Goal: Task Accomplishment & Management: Manage account settings

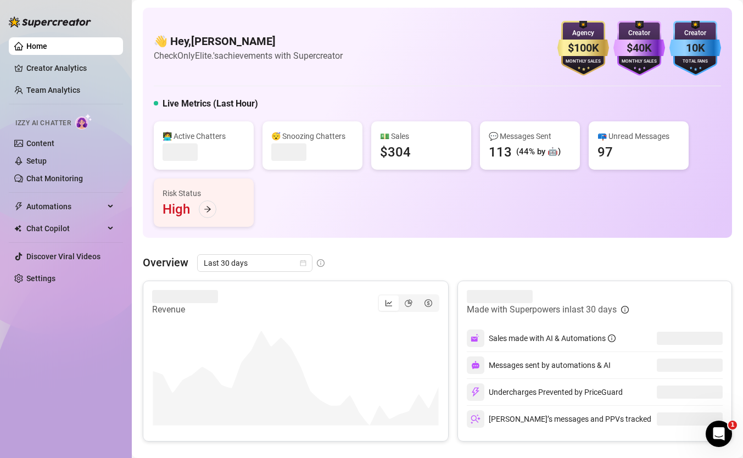
scroll to position [13, 0]
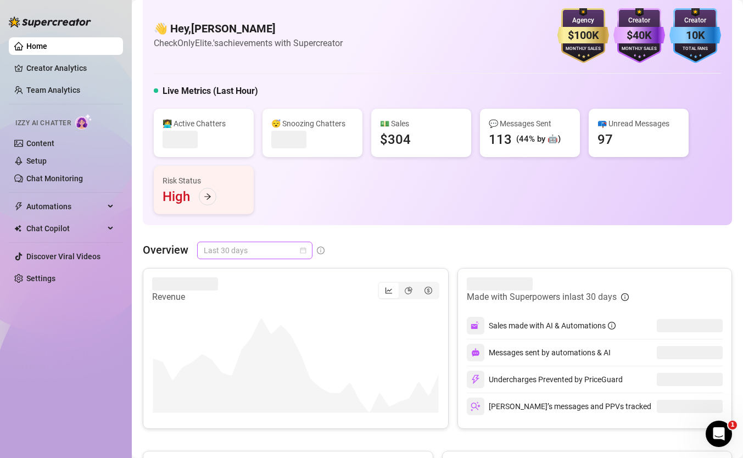
click at [283, 248] on span "Last 30 days" at bounding box center [255, 250] width 102 height 16
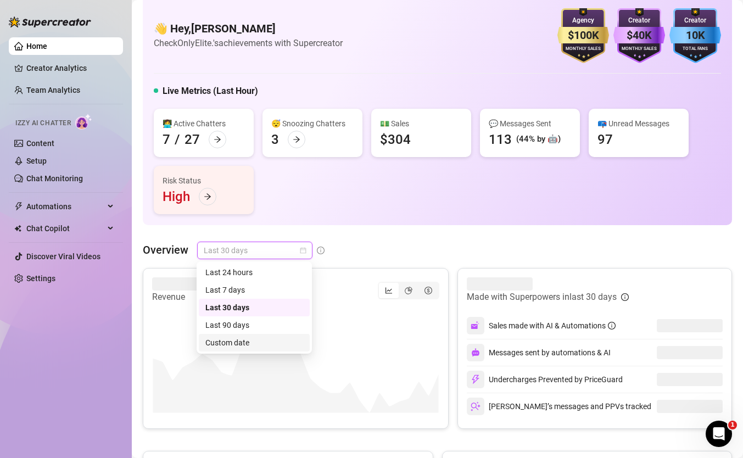
click at [255, 337] on div "Custom date" at bounding box center [254, 343] width 98 height 12
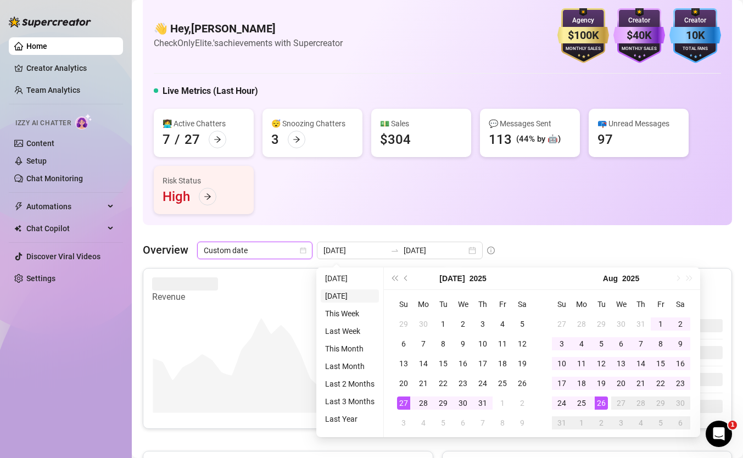
type input "[DATE]"
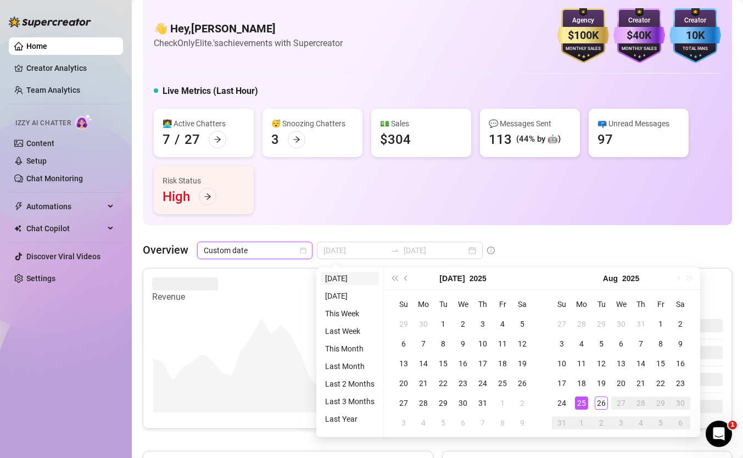
type input "2025-07-27"
type input "[DATE]"
click at [346, 274] on li "[DATE]" at bounding box center [350, 278] width 58 height 13
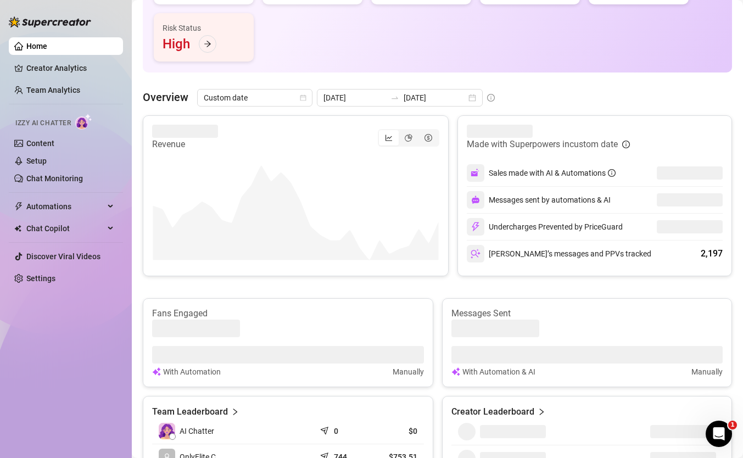
scroll to position [165, 0]
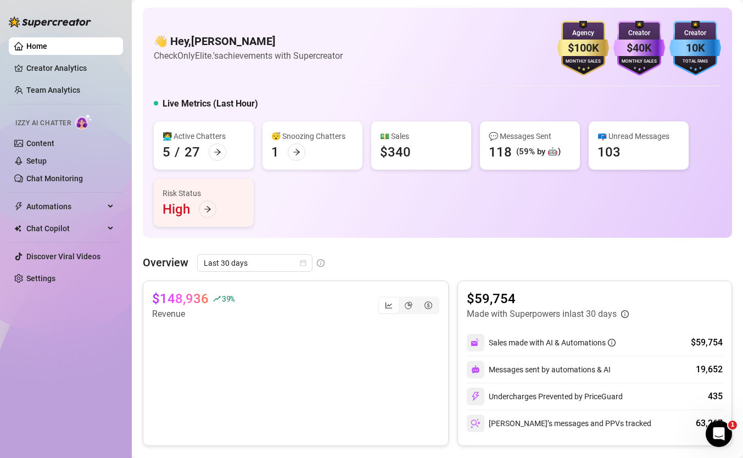
click at [253, 37] on h4 "👋 Hey, daniel estrin" at bounding box center [248, 40] width 189 height 15
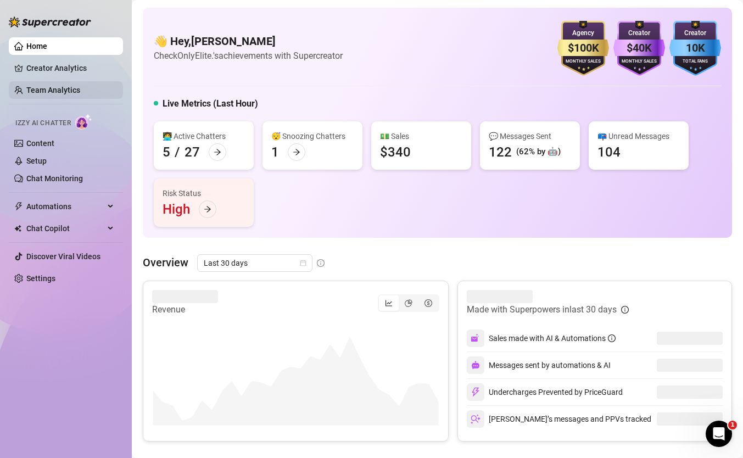
click at [77, 86] on link "Team Analytics" at bounding box center [53, 90] width 54 height 9
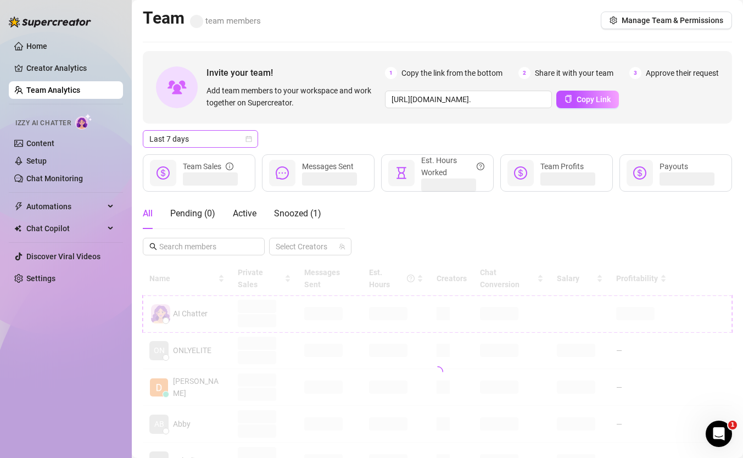
click at [191, 142] on span "Last 7 days" at bounding box center [200, 139] width 102 height 16
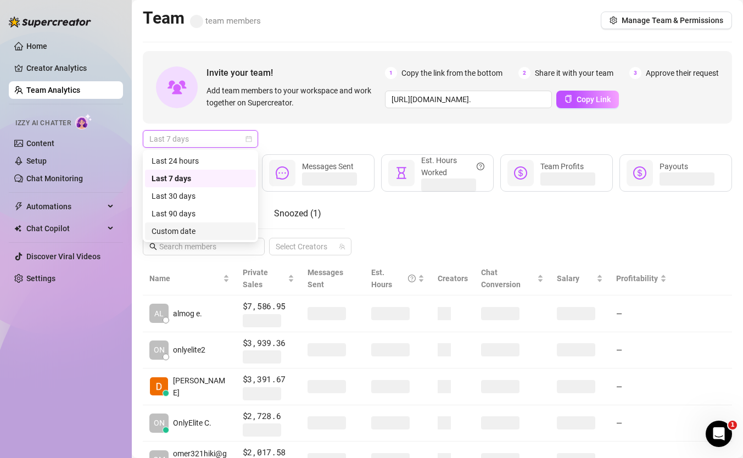
click at [209, 228] on div "Custom date" at bounding box center [201, 231] width 98 height 12
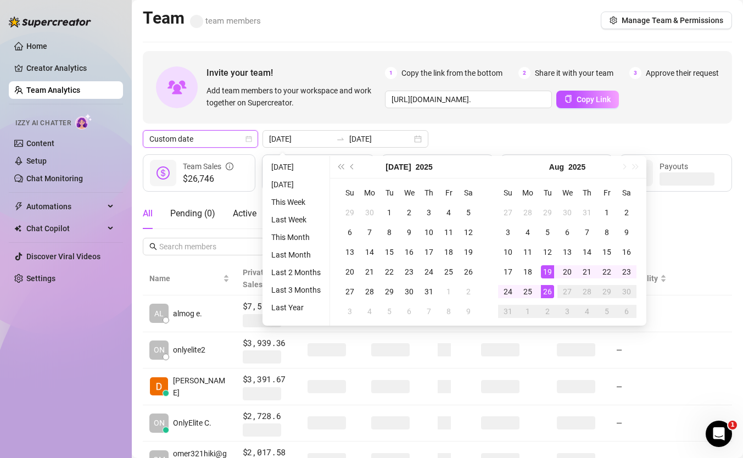
type input "[DATE]"
click at [544, 291] on div "26" at bounding box center [547, 291] width 13 height 13
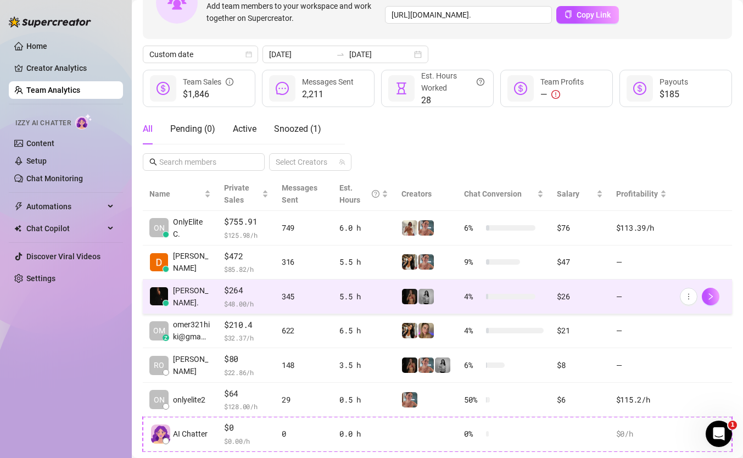
scroll to position [80, 0]
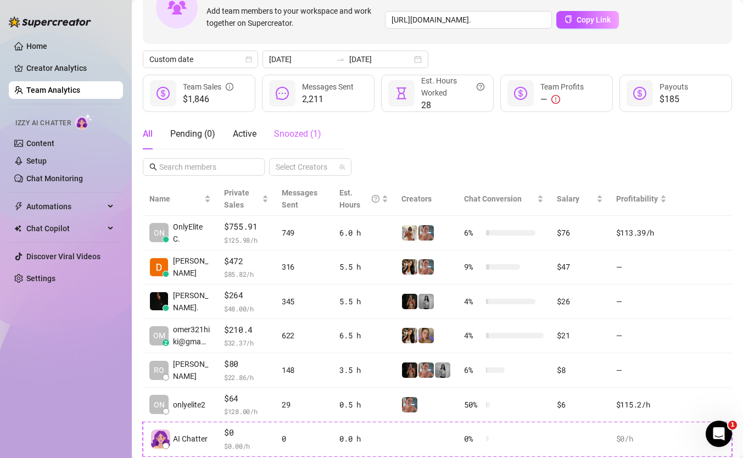
click at [305, 126] on div "Snoozed ( 1 )" at bounding box center [297, 134] width 47 height 31
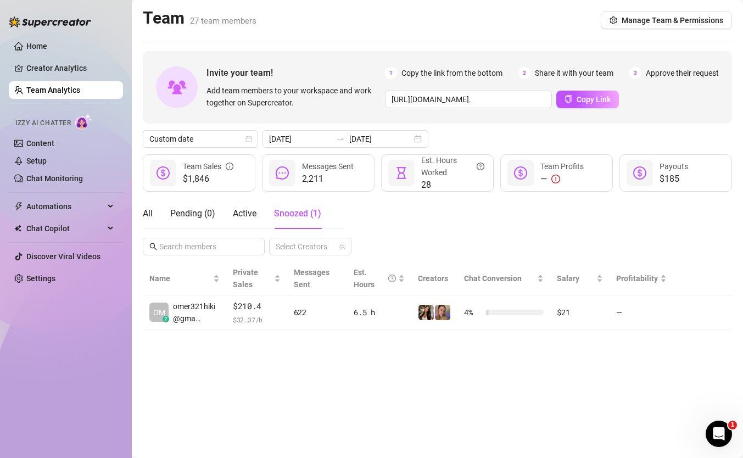
scroll to position [0, 0]
click at [143, 205] on div "All" at bounding box center [148, 213] width 10 height 31
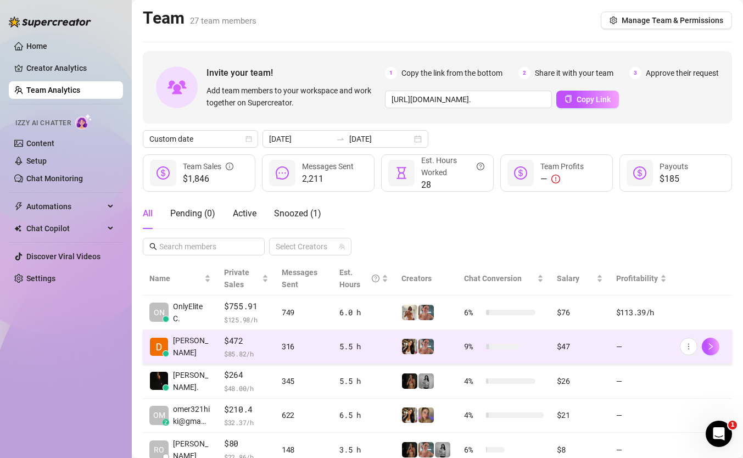
scroll to position [23, 0]
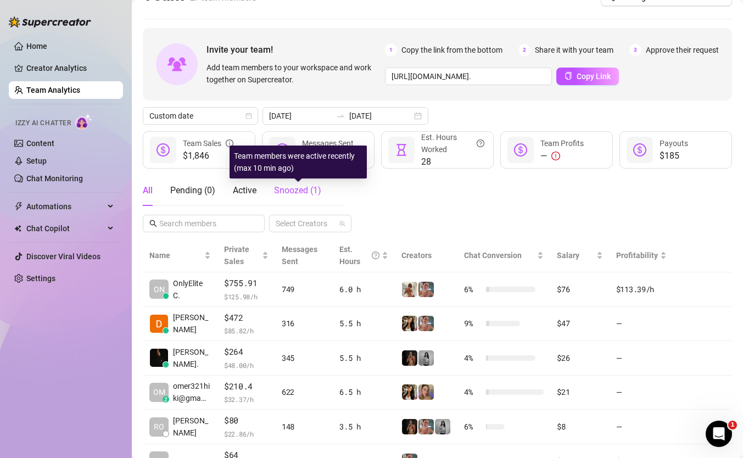
click at [311, 187] on span "Snoozed ( 1 )" at bounding box center [297, 190] width 47 height 10
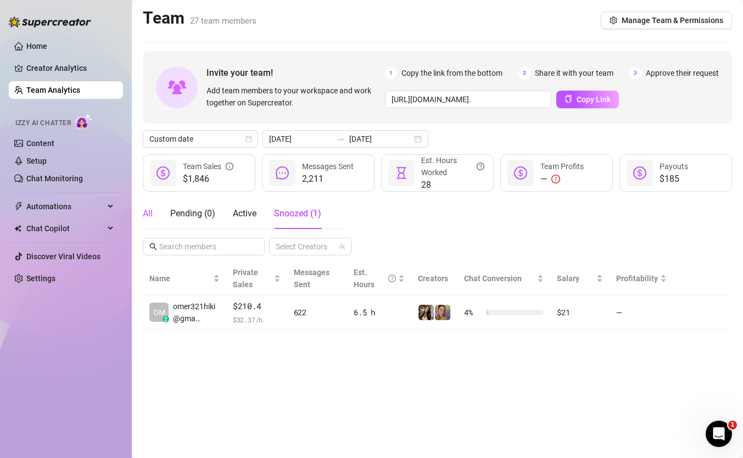
click at [151, 212] on div "All" at bounding box center [148, 213] width 10 height 13
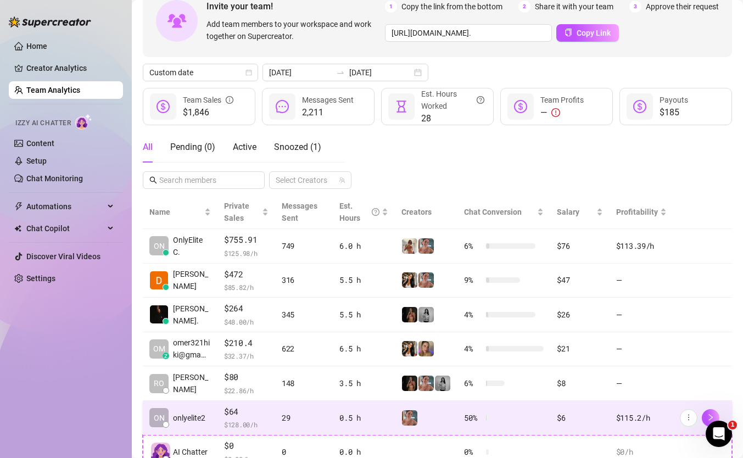
scroll to position [76, 0]
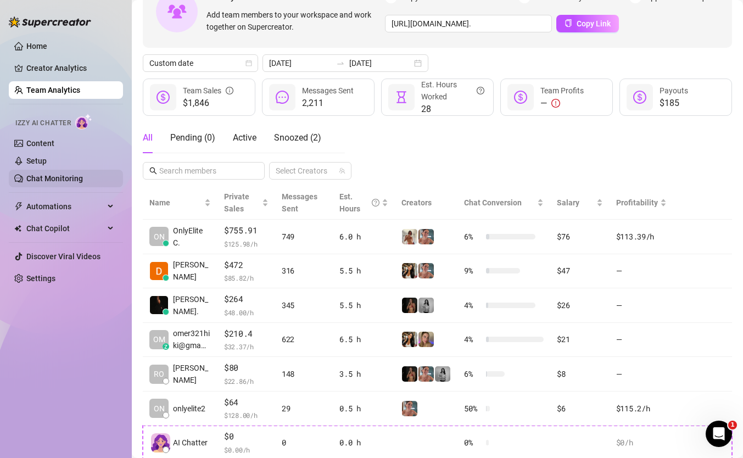
click at [83, 182] on link "Chat Monitoring" at bounding box center [54, 178] width 57 height 9
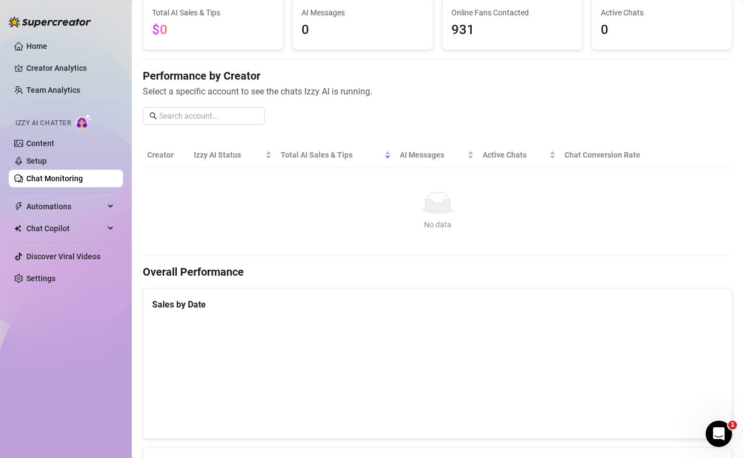
click at [82, 34] on ul "Home Creator Analytics Team Analytics Izzy AI Chatter Content Setup Chat Monito…" at bounding box center [66, 162] width 114 height 259
click at [82, 35] on ul "Home Creator Analytics Team Analytics Izzy AI Chatter Content Setup Chat Monito…" at bounding box center [66, 162] width 114 height 259
click at [47, 44] on link "Home" at bounding box center [36, 46] width 21 height 9
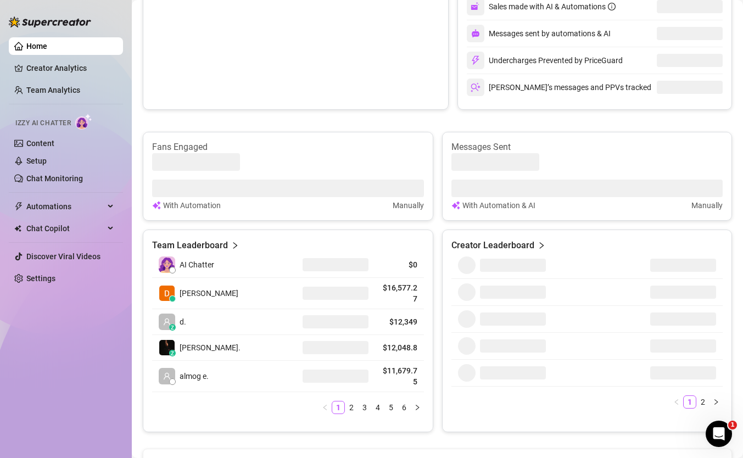
scroll to position [333, 0]
click at [80, 86] on link "Team Analytics" at bounding box center [53, 90] width 54 height 9
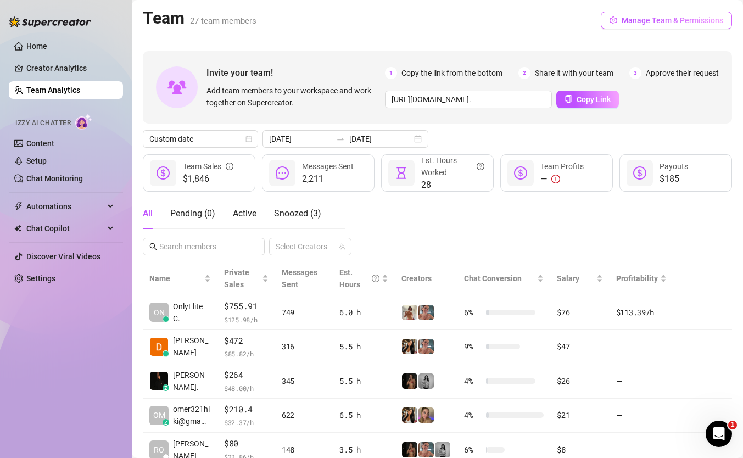
click at [683, 21] on span "Manage Team & Permissions" at bounding box center [672, 20] width 102 height 9
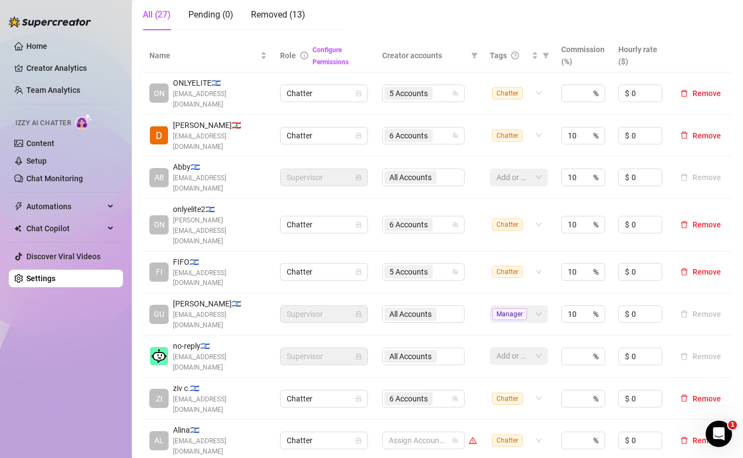
scroll to position [182, 0]
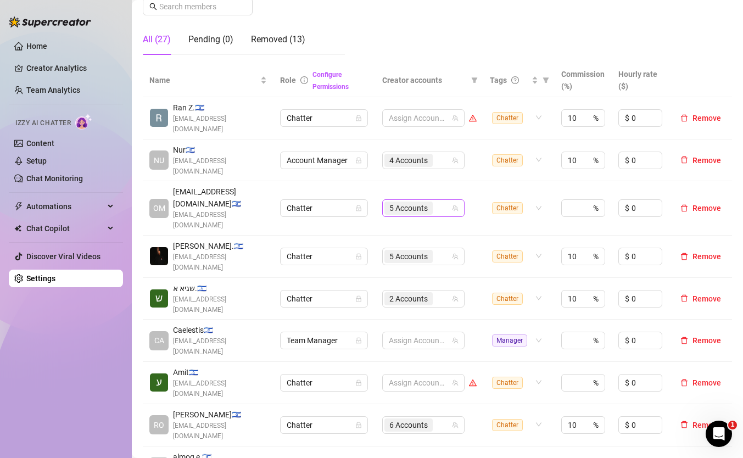
click at [437, 201] on input "search" at bounding box center [436, 207] width 2 height 13
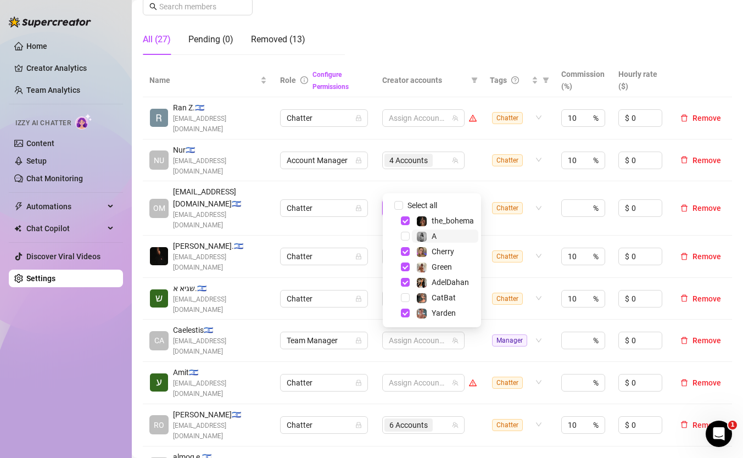
click at [439, 238] on span "A" at bounding box center [445, 235] width 66 height 13
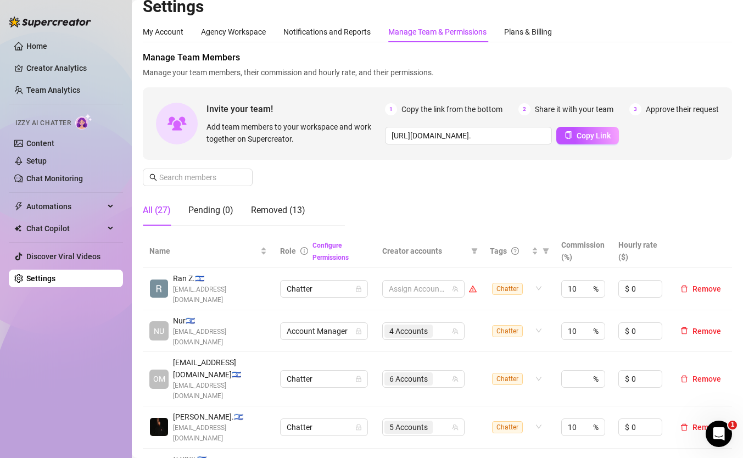
scroll to position [0, 0]
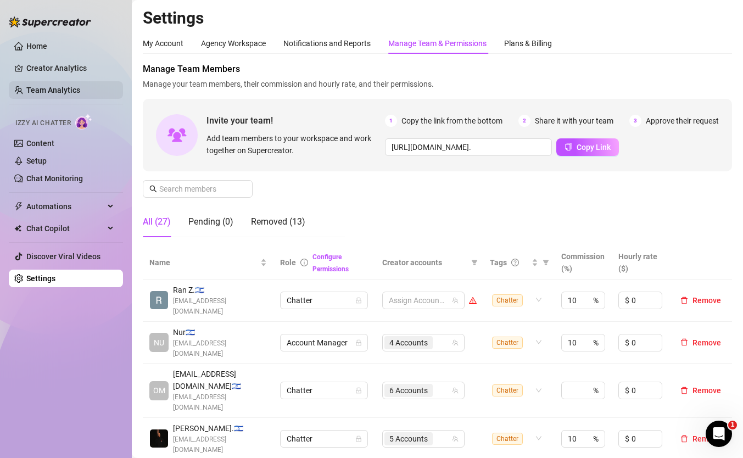
click at [51, 90] on link "Team Analytics" at bounding box center [53, 90] width 54 height 9
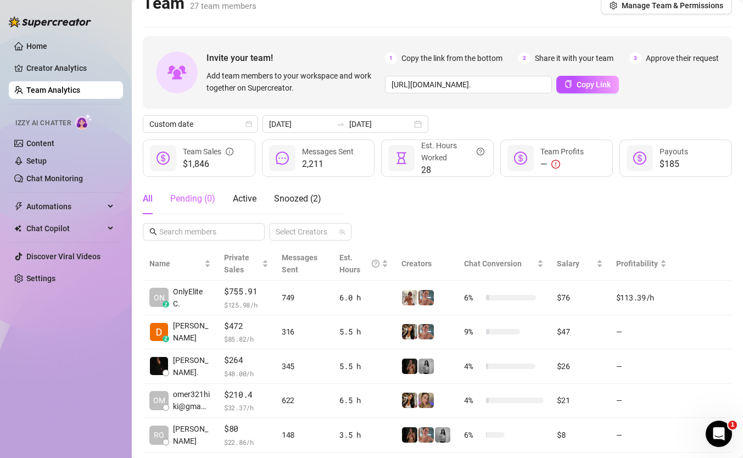
scroll to position [14, 0]
click at [75, 31] on div at bounding box center [50, 16] width 82 height 33
click at [47, 44] on link "Home" at bounding box center [36, 46] width 21 height 9
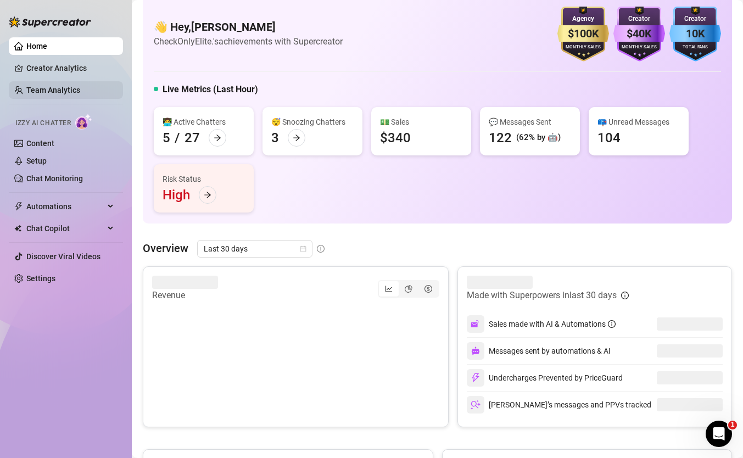
click at [80, 87] on link "Team Analytics" at bounding box center [53, 90] width 54 height 9
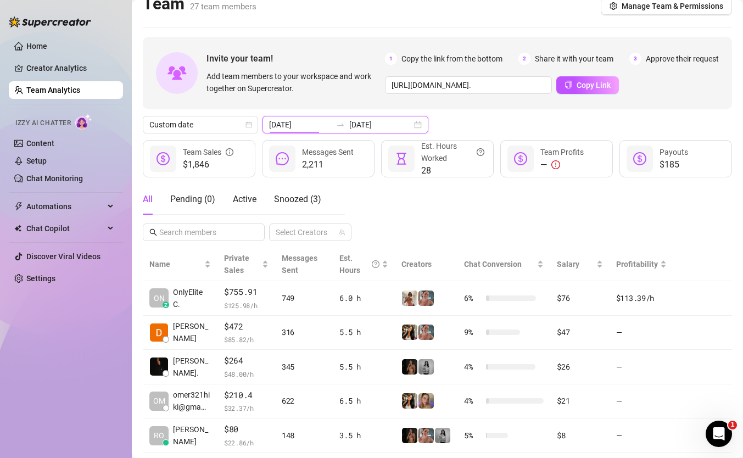
click at [302, 126] on input "[DATE]" at bounding box center [300, 125] width 63 height 12
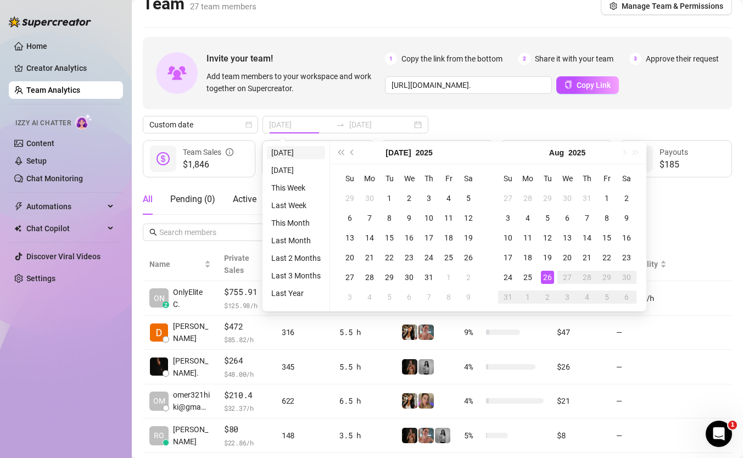
click at [276, 156] on li "[DATE]" at bounding box center [296, 152] width 58 height 13
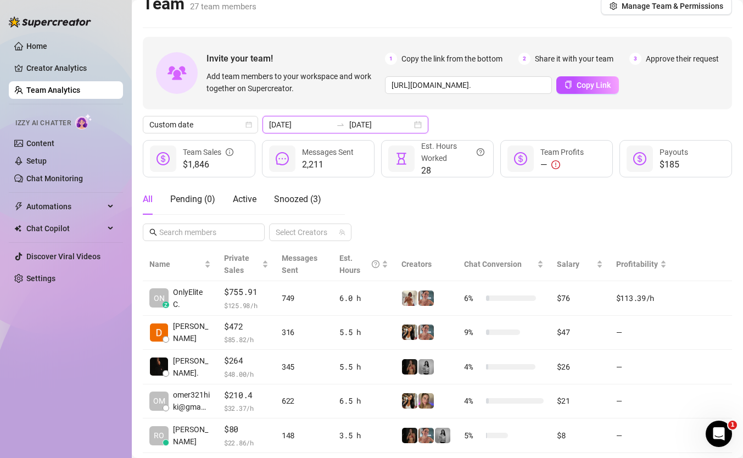
click at [300, 121] on input "[DATE]" at bounding box center [300, 125] width 63 height 12
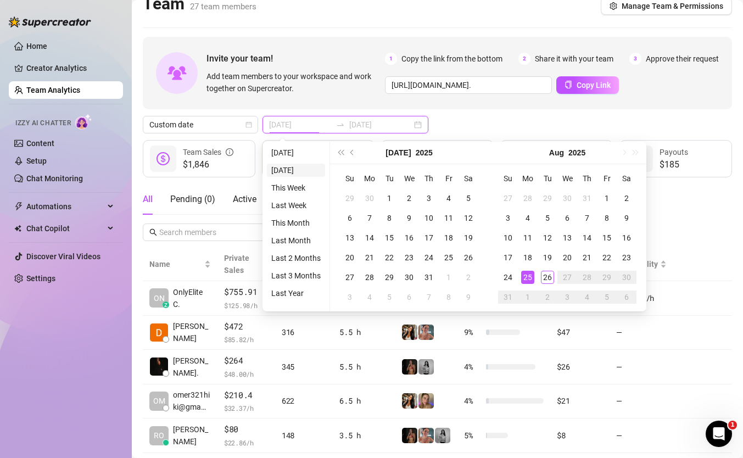
type input "[DATE]"
click at [287, 180] on ul "[DATE] [DATE] This Week Last Week This Month Last Month Last 2 Months Last 3 Mo…" at bounding box center [296, 227] width 68 height 170
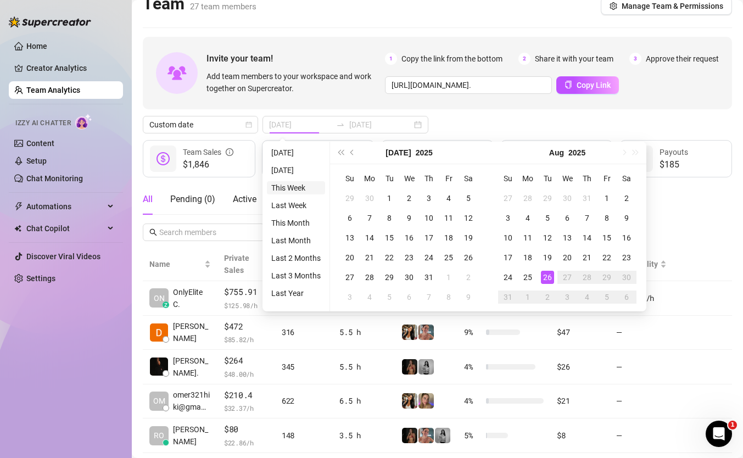
click at [286, 185] on li "This Week" at bounding box center [296, 187] width 58 height 13
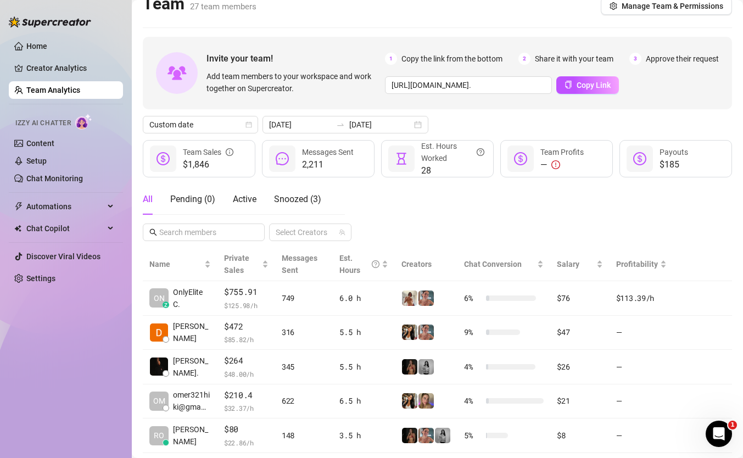
click at [336, 12] on div "Team 27 team members Manage Team & Permissions" at bounding box center [437, 5] width 589 height 25
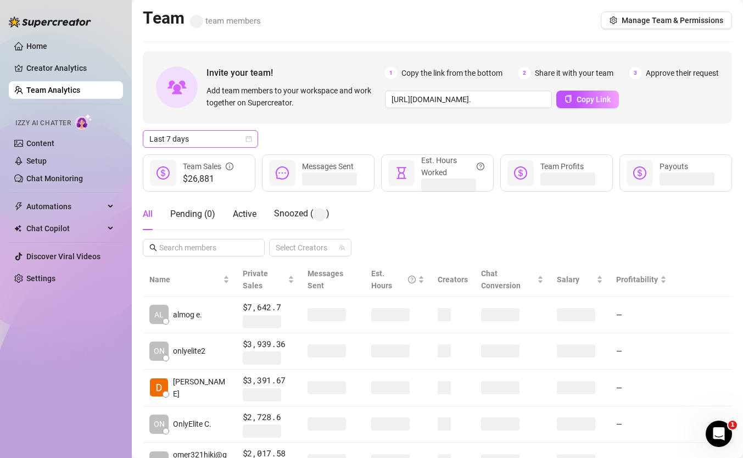
click at [221, 134] on span "Last 7 days" at bounding box center [200, 139] width 102 height 16
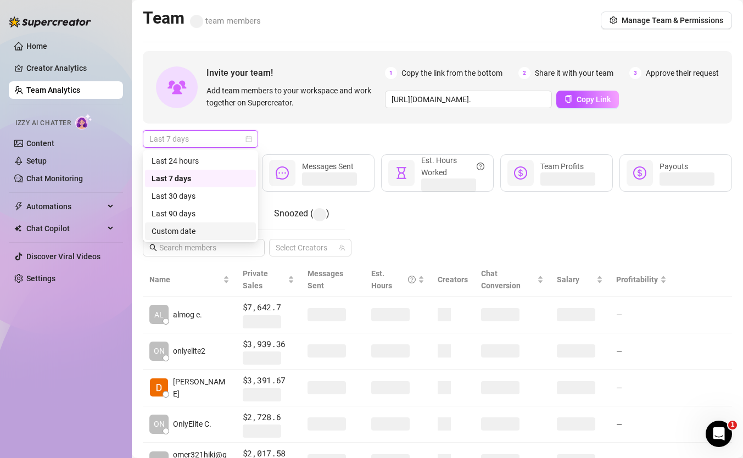
click at [191, 227] on div "Custom date" at bounding box center [201, 231] width 98 height 12
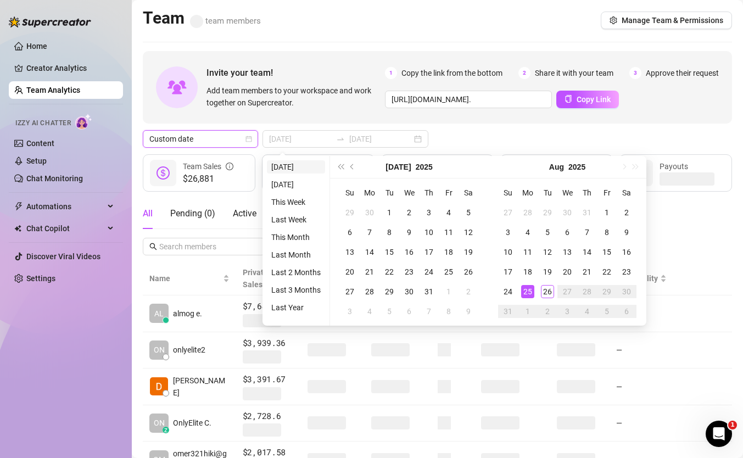
type input "[DATE]"
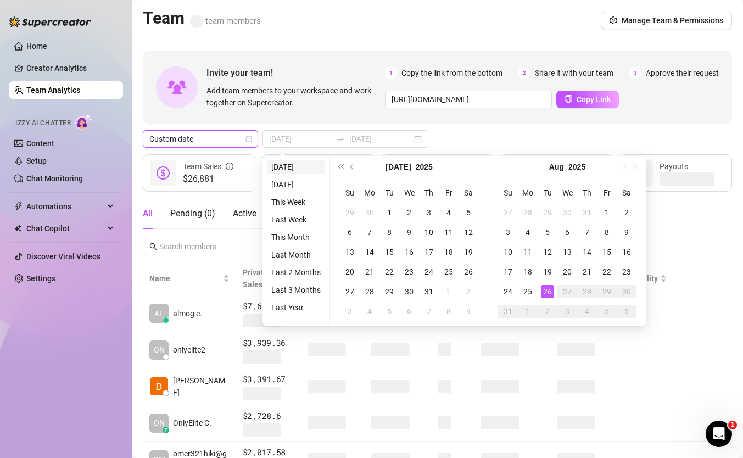
click at [296, 163] on li "[DATE]" at bounding box center [296, 166] width 58 height 13
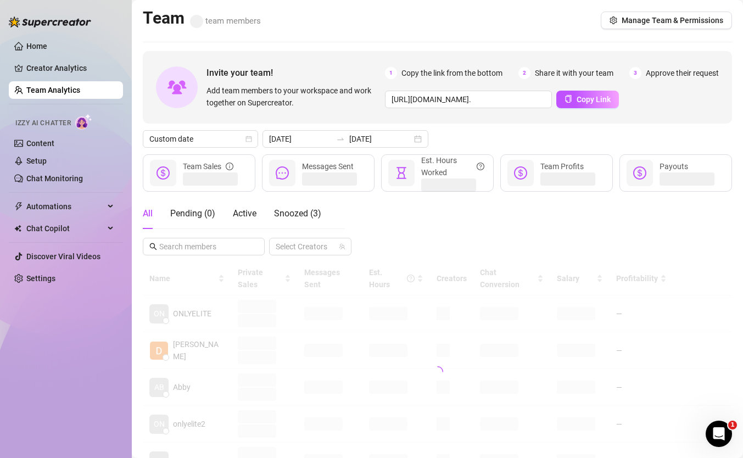
click at [485, 112] on div "Invite your team! Add team members to your workspace and work together on Super…" at bounding box center [437, 87] width 589 height 72
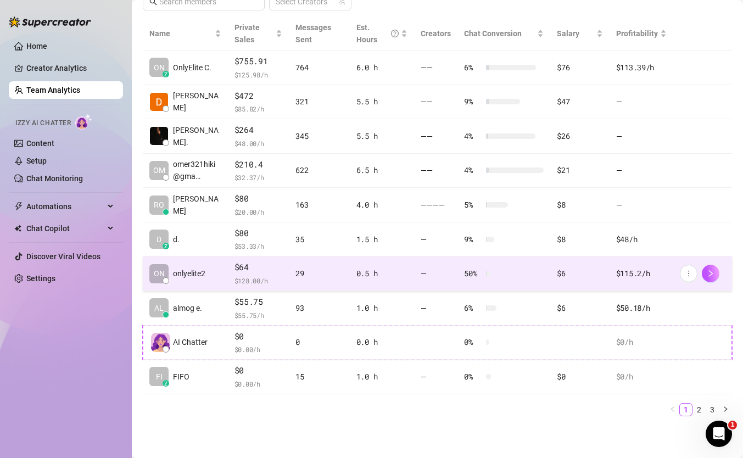
scroll to position [256, 0]
